Goal: Information Seeking & Learning: Learn about a topic

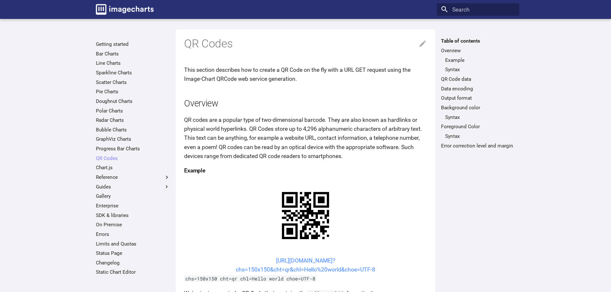
click at [265, 258] on link "https://image-charts.com/chart? chs=150x150&cht=qr&chl=Hello%20world&choe=UTF-8" at bounding box center [306, 265] width 140 height 15
click at [124, 10] on img "Image-Charts documentation" at bounding box center [125, 9] width 58 height 11
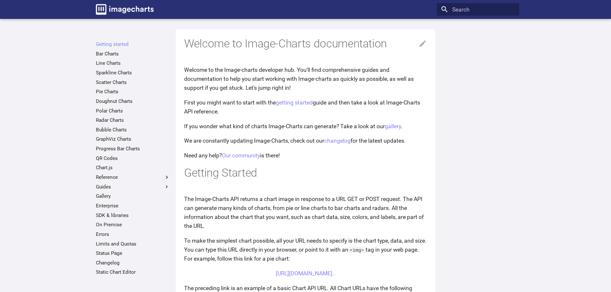
click at [123, 248] on ul "Getting started Bar Charts Line Charts Sparkline Charts Scatter Charts Pie Char…" at bounding box center [133, 158] width 82 height 234
click at [123, 246] on link "Limits and Quotas" at bounding box center [133, 244] width 74 height 6
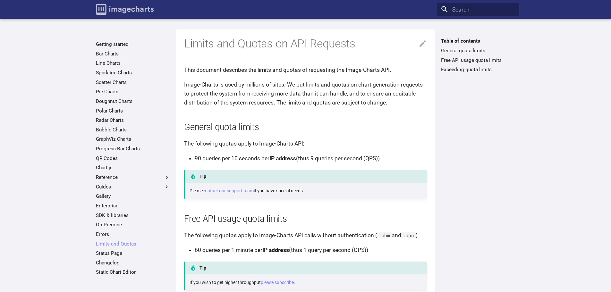
click at [136, 10] on img "Image-Charts documentation" at bounding box center [125, 9] width 58 height 11
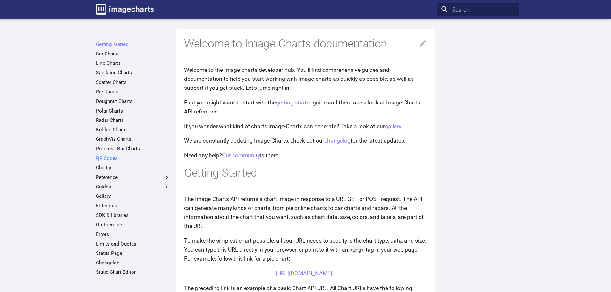
click at [112, 155] on link "QR Codes" at bounding box center [133, 158] width 74 height 6
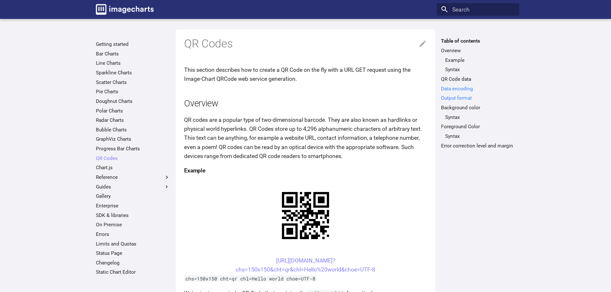
click at [458, 87] on link "Data encoding" at bounding box center [478, 89] width 74 height 6
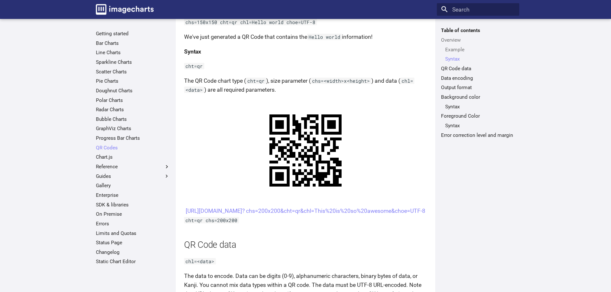
scroll to position [289, 0]
